Goal: Information Seeking & Learning: Learn about a topic

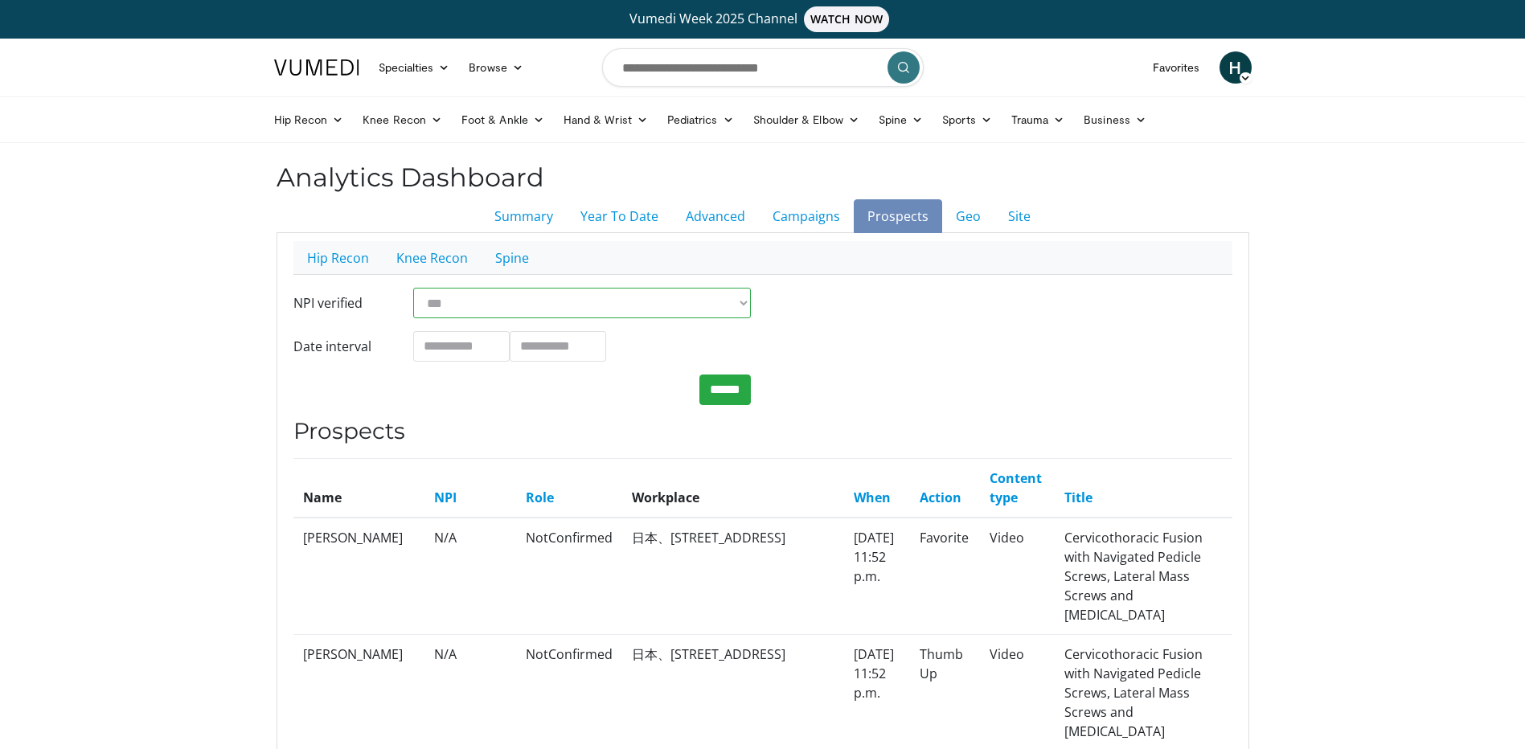
click at [909, 219] on link "Prospects" at bounding box center [898, 216] width 88 height 34
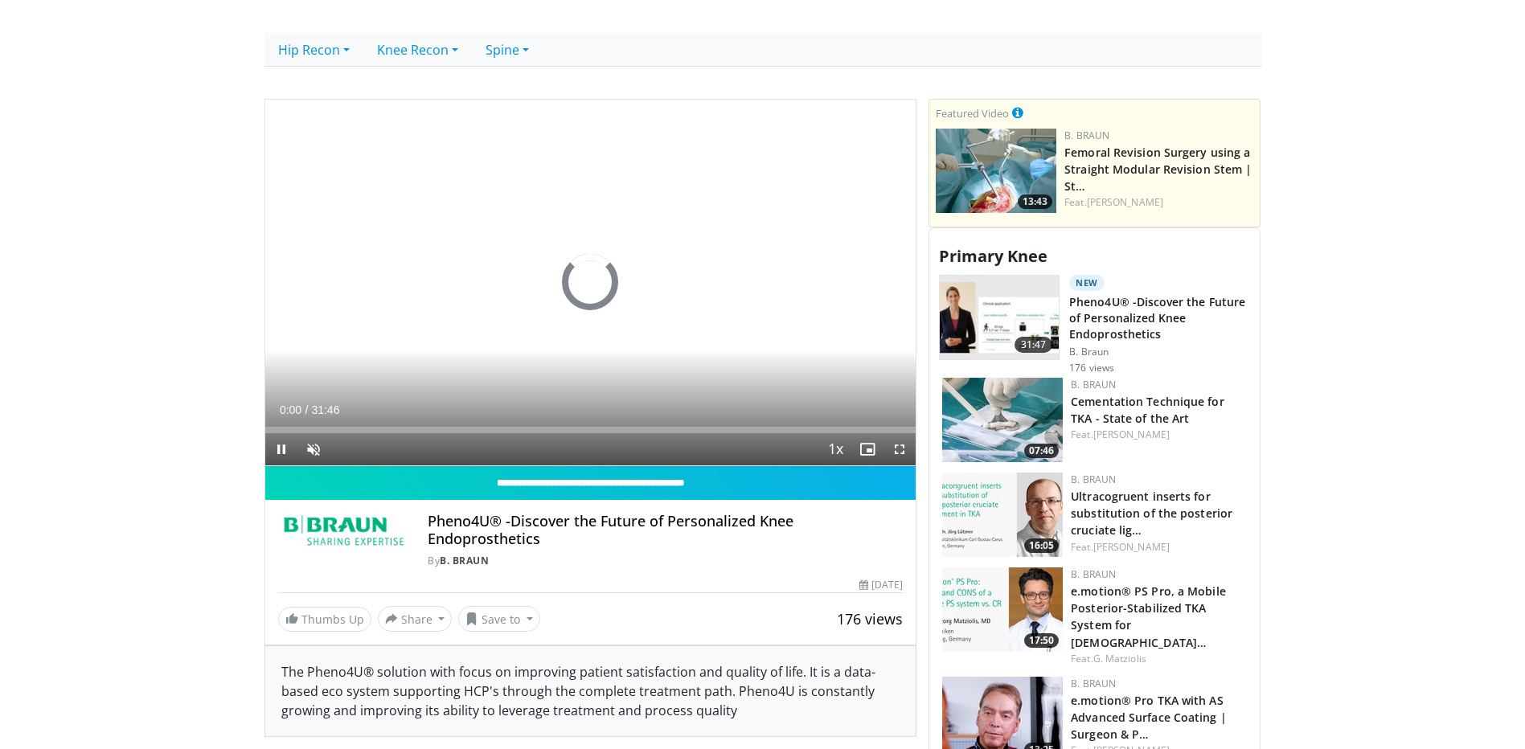
scroll to position [563, 0]
